Goal: Navigation & Orientation: Find specific page/section

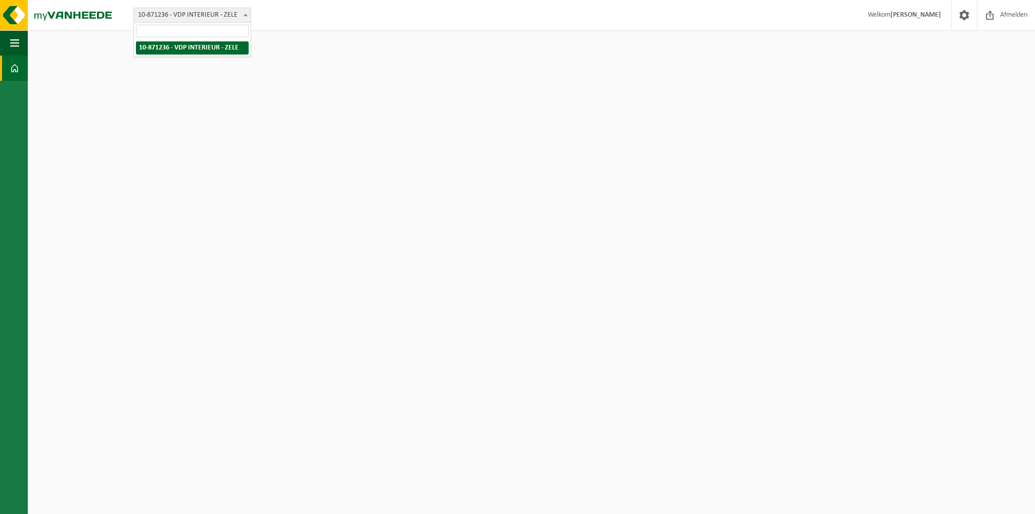
click at [151, 15] on span "10-871236 - VDP INTERIEUR - ZELE" at bounding box center [192, 15] width 117 height 14
click at [208, 15] on span "10-871236 - VDP INTERIEUR - ZELE" at bounding box center [192, 15] width 117 height 14
click at [20, 69] on link "Dashboard" at bounding box center [14, 68] width 28 height 25
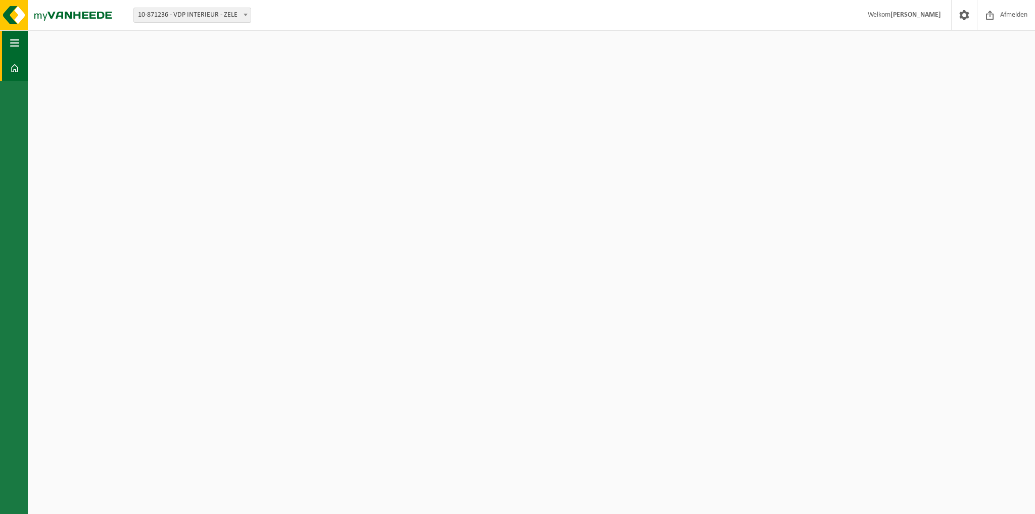
click at [17, 42] on span "button" at bounding box center [14, 42] width 9 height 25
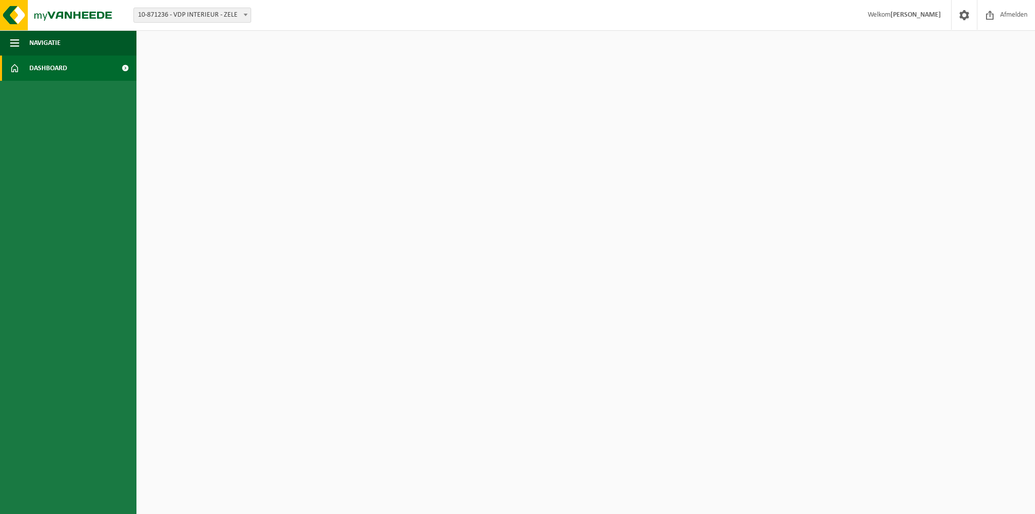
click at [30, 65] on span "Dashboard" at bounding box center [48, 68] width 38 height 25
click at [34, 43] on span "Navigatie" at bounding box center [44, 42] width 31 height 25
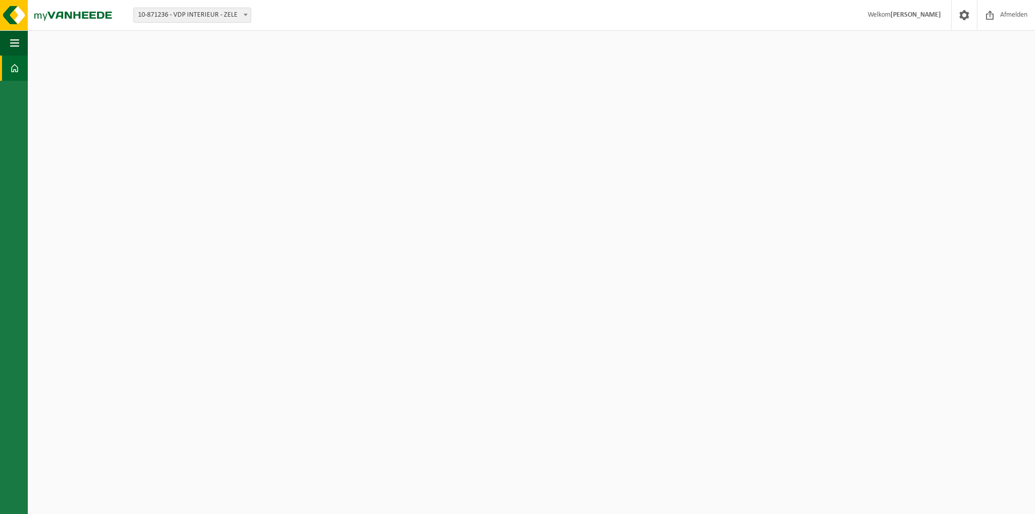
click at [742, 154] on html "Vestiging: 10-871236 - VDP INTERIEUR - ZELE 10-871236 - VDP INTERIEUR - [PERSON…" at bounding box center [517, 257] width 1035 height 514
click at [919, 11] on strong "[PERSON_NAME]" at bounding box center [915, 15] width 51 height 8
click at [910, 17] on strong "[PERSON_NAME]" at bounding box center [915, 15] width 51 height 8
click at [969, 16] on span at bounding box center [964, 15] width 15 height 30
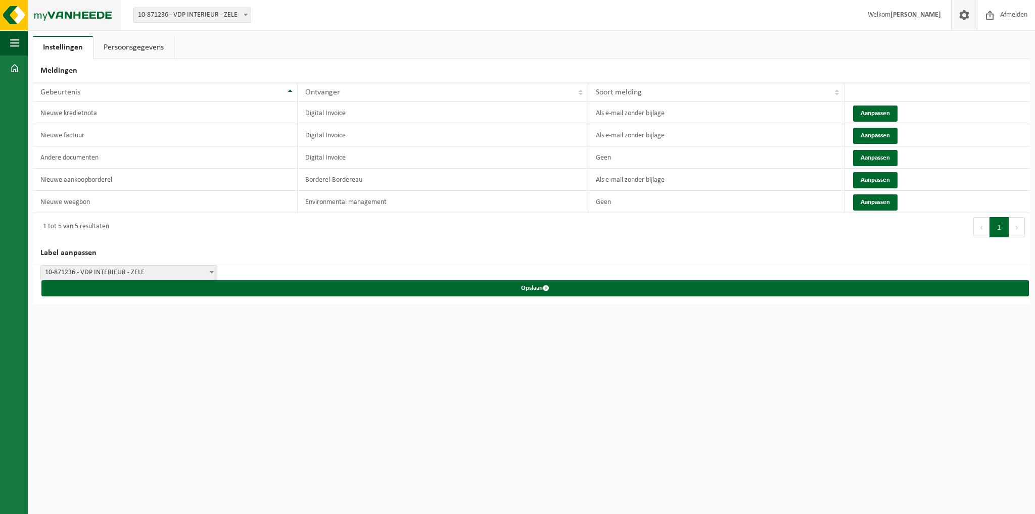
click at [49, 11] on img at bounding box center [60, 15] width 121 height 30
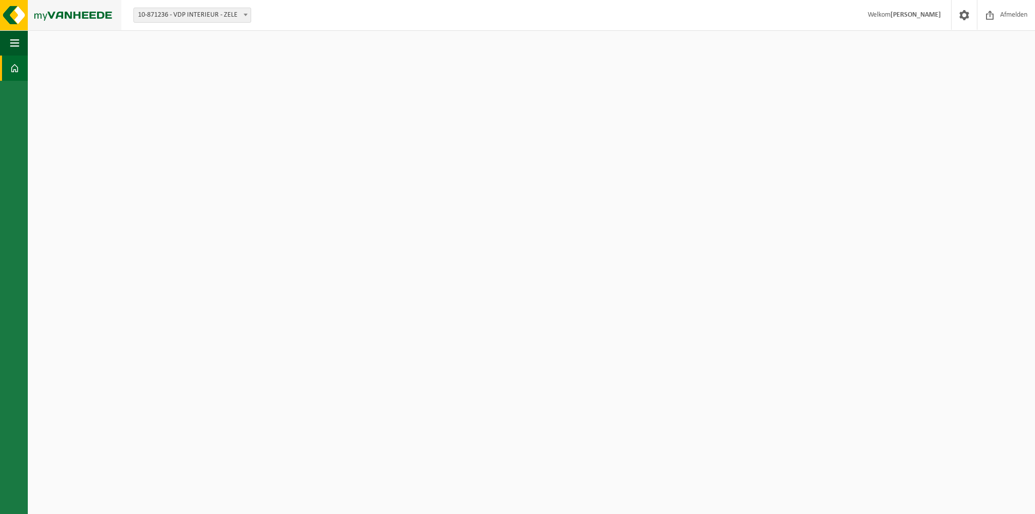
click at [6, 16] on img at bounding box center [60, 15] width 121 height 30
click at [9, 47] on button "Navigatie" at bounding box center [14, 42] width 28 height 25
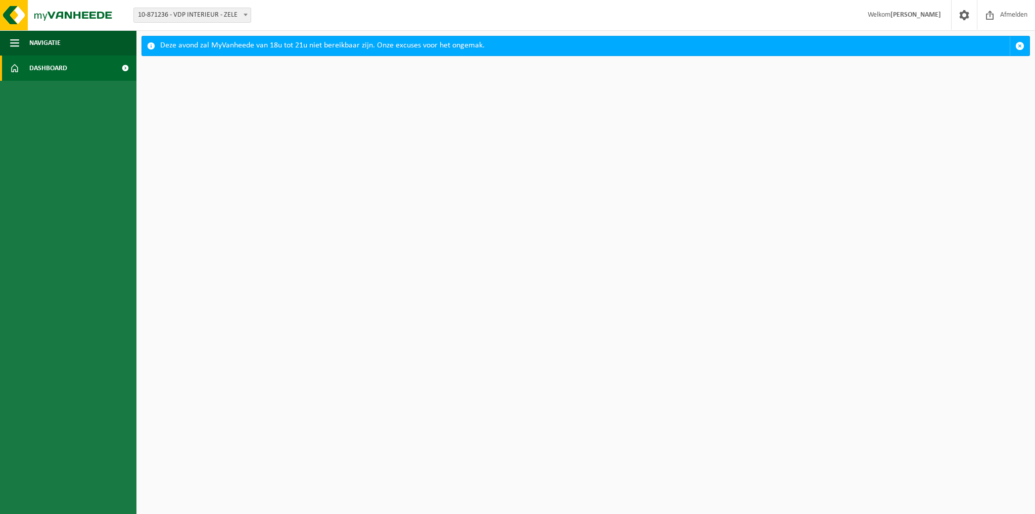
click at [125, 66] on span at bounding box center [125, 68] width 23 height 25
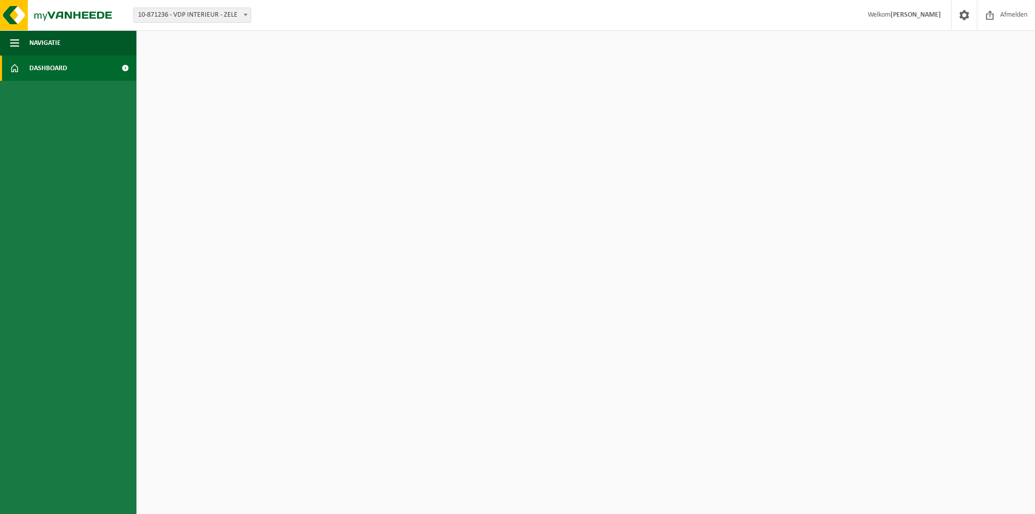
drag, startPoint x: 0, startPoint y: 0, endPoint x: 125, endPoint y: 66, distance: 141.5
click at [125, 66] on span at bounding box center [125, 68] width 23 height 25
click at [69, 39] on button "Navigatie" at bounding box center [68, 42] width 136 height 25
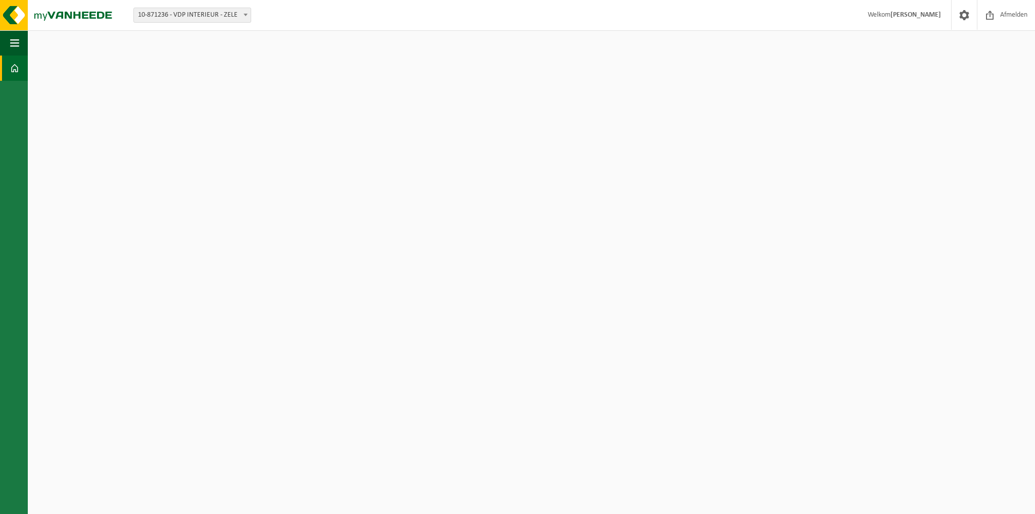
click at [548, 156] on html "Vestiging: 10-871236 - VDP INTERIEUR - ZELE 10-871236 - VDP INTERIEUR - [PERSON…" at bounding box center [517, 257] width 1035 height 514
click at [244, 15] on b at bounding box center [246, 15] width 4 height 3
click at [970, 64] on html "Vestiging: 10-871236 - VDP INTERIEUR - ZELE 10-871236 - VDP INTERIEUR - [PERSON…" at bounding box center [517, 257] width 1035 height 514
click at [922, 14] on strong "[PERSON_NAME]" at bounding box center [915, 15] width 51 height 8
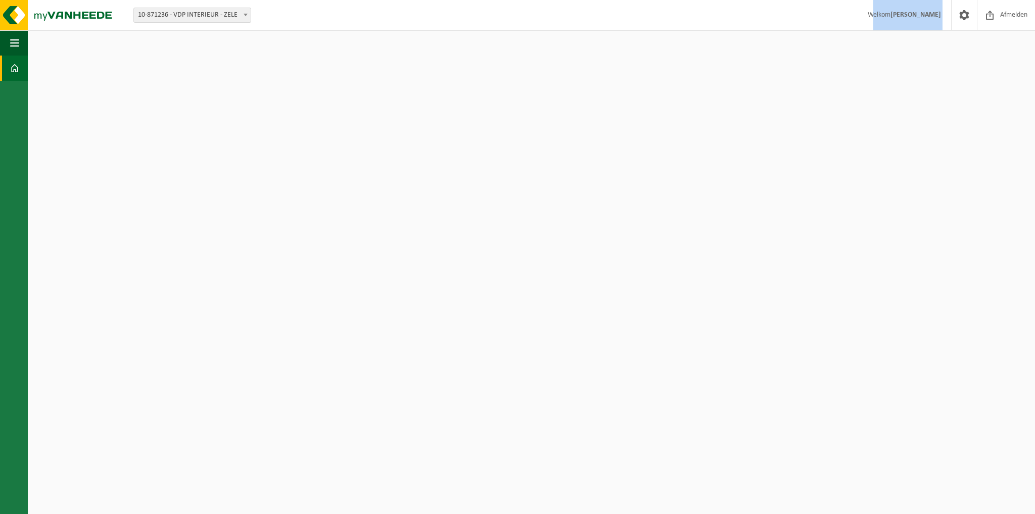
click at [922, 14] on strong "[PERSON_NAME]" at bounding box center [915, 15] width 51 height 8
click at [865, 54] on html "Vestiging: 10-871236 - VDP INTERIEUR - ZELE 10-871236 - VDP INTERIEUR - [PERSON…" at bounding box center [517, 257] width 1035 height 514
